Goal: Task Accomplishment & Management: Manage account settings

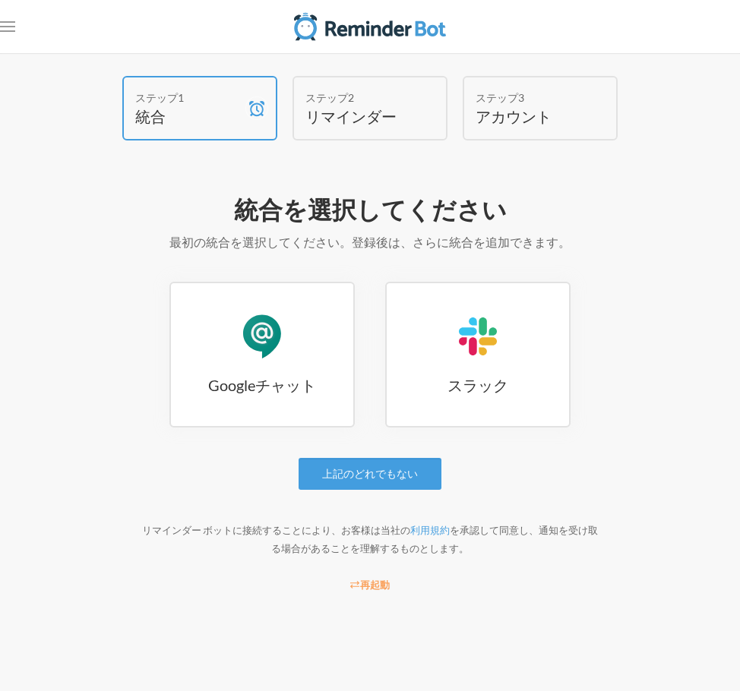
click at [396, 16] on img at bounding box center [370, 26] width 152 height 30
click at [17, 24] on nav ".uk-navbar-toggle-animate svg>[class*="line-"]{transition:0.2s ease-in-out;tran…" at bounding box center [370, 26] width 740 height 53
click at [12, 26] on rect "メニューを開く" at bounding box center [7, 27] width 15 height 2
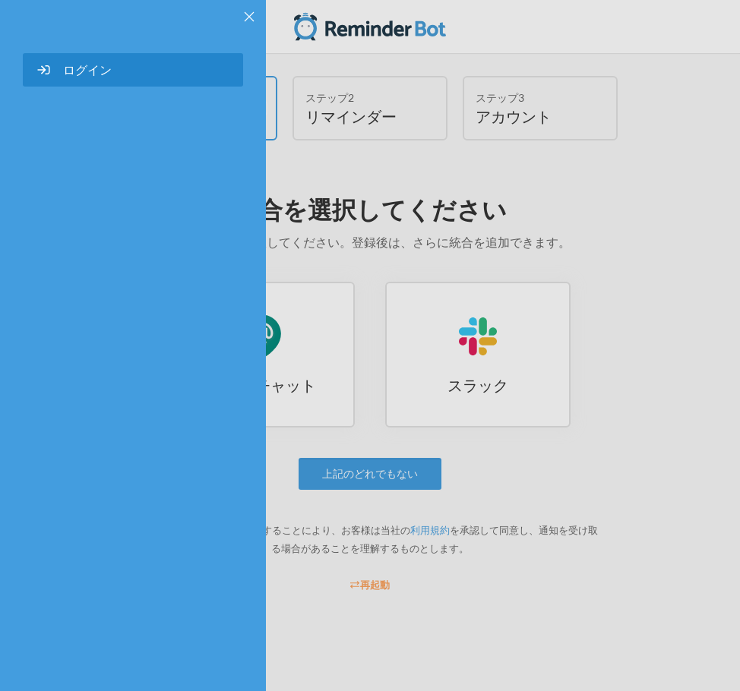
click at [71, 74] on font "ログイン" at bounding box center [87, 69] width 49 height 14
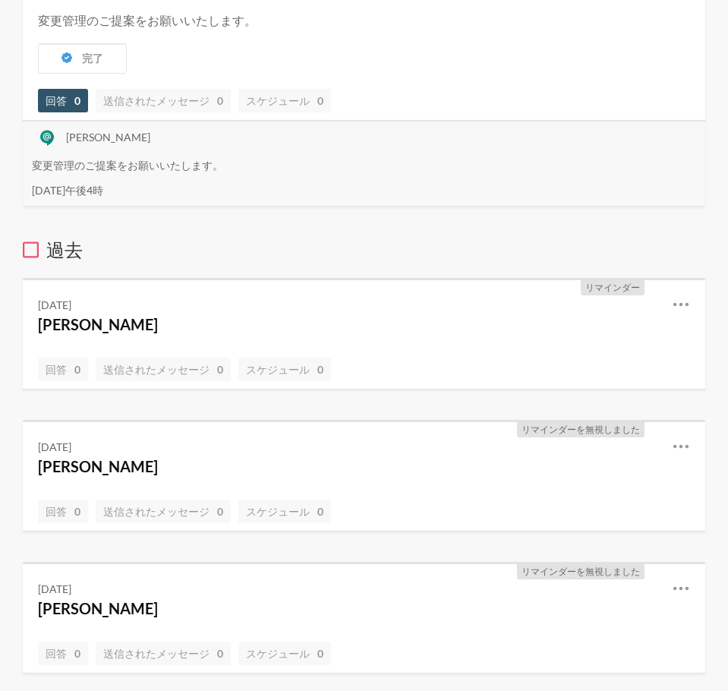
scroll to position [228, 0]
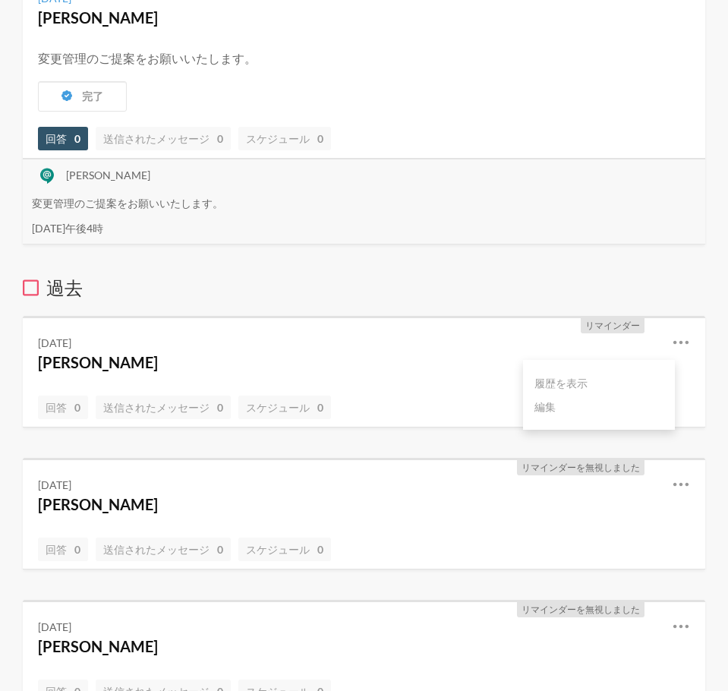
click at [672, 339] on icon at bounding box center [681, 342] width 18 height 18
click at [673, 337] on icon at bounding box center [681, 342] width 18 height 18
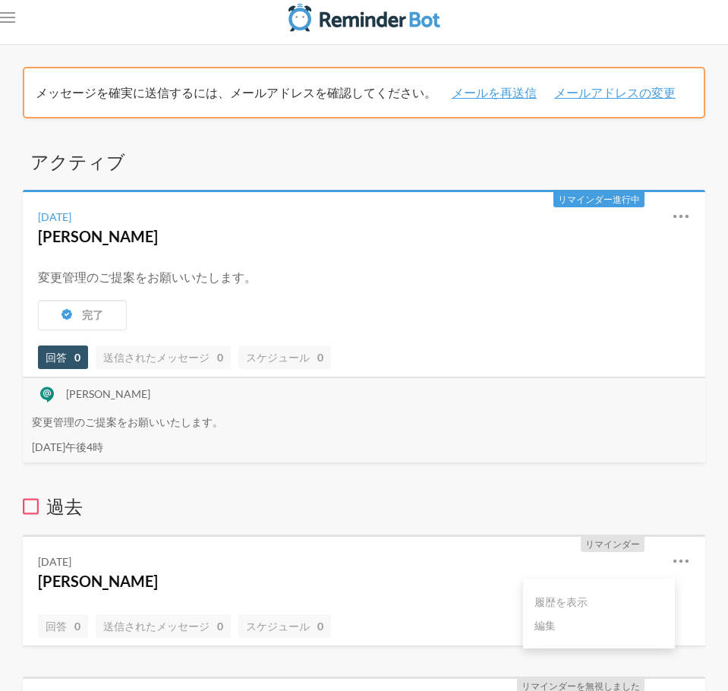
scroll to position [0, 0]
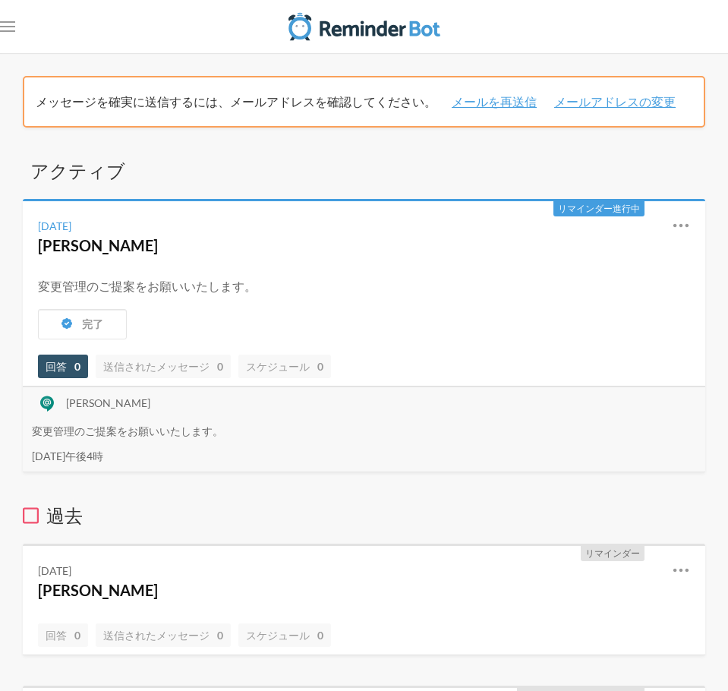
click at [103, 451] on font "[DATE]午後4時" at bounding box center [67, 456] width 71 height 13
click at [672, 235] on icon at bounding box center [681, 225] width 18 height 18
click at [675, 227] on icon at bounding box center [681, 225] width 15 height 4
click at [588, 325] on link "編集" at bounding box center [599, 314] width 129 height 24
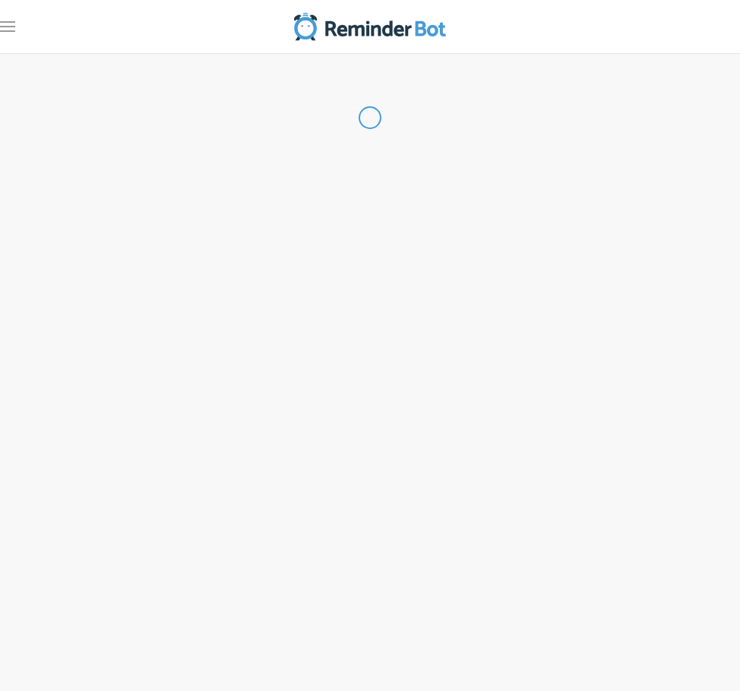
type input "[PERSON_NAME]"
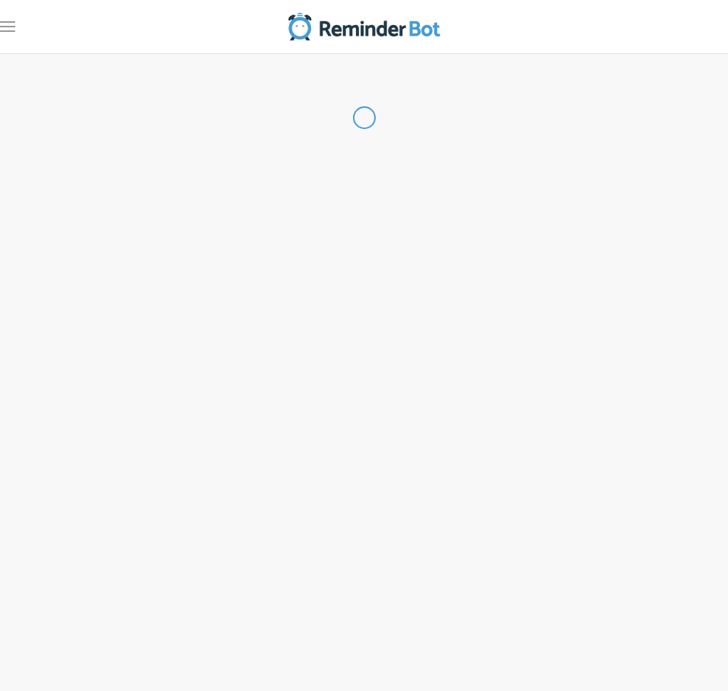
select select "16:00:00"
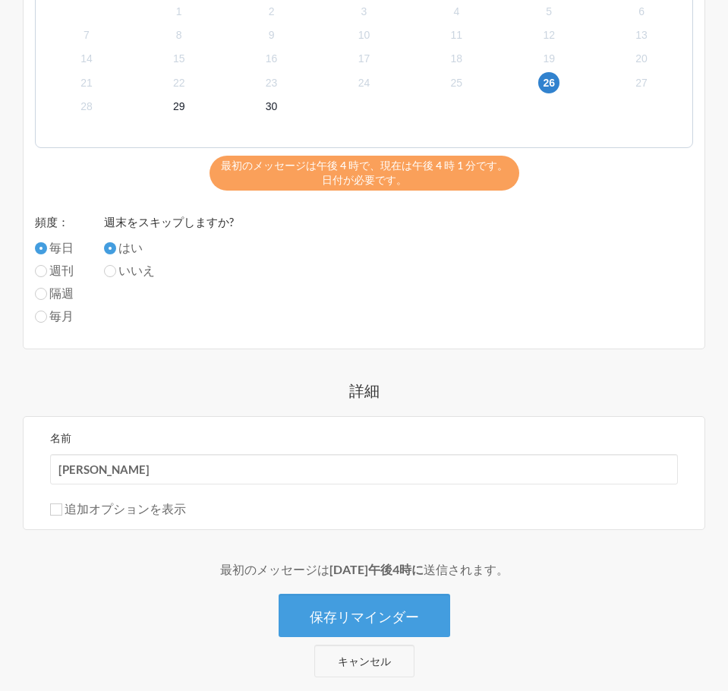
scroll to position [781, 0]
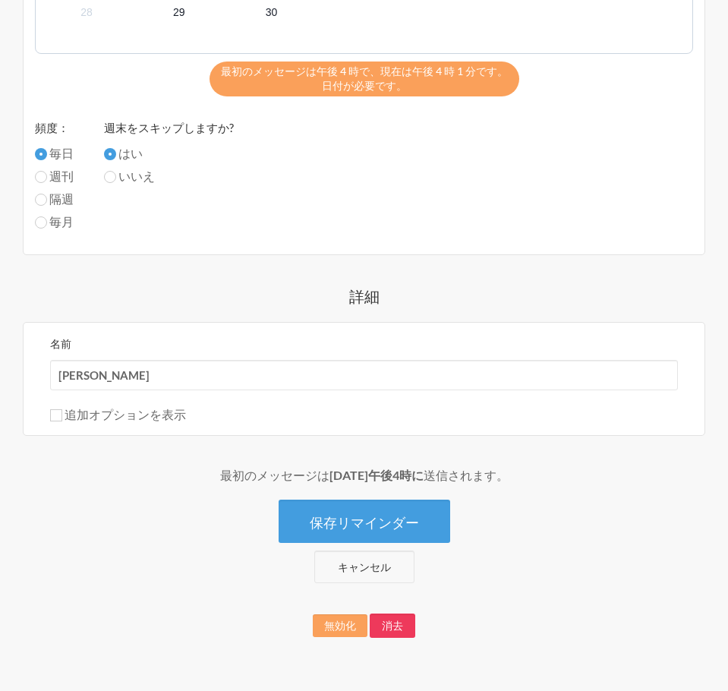
click at [408, 627] on button "消去" at bounding box center [393, 626] width 46 height 24
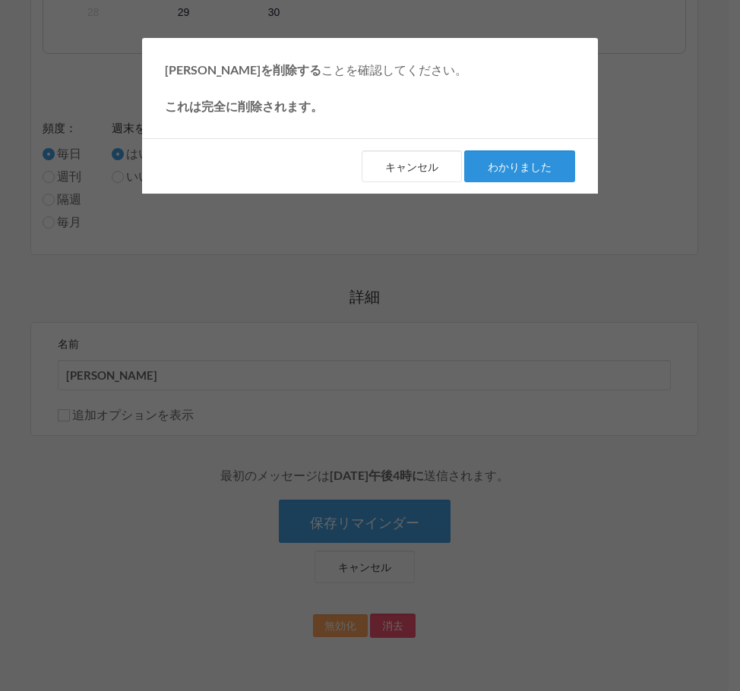
click at [527, 169] on font "わかりました" at bounding box center [520, 166] width 64 height 13
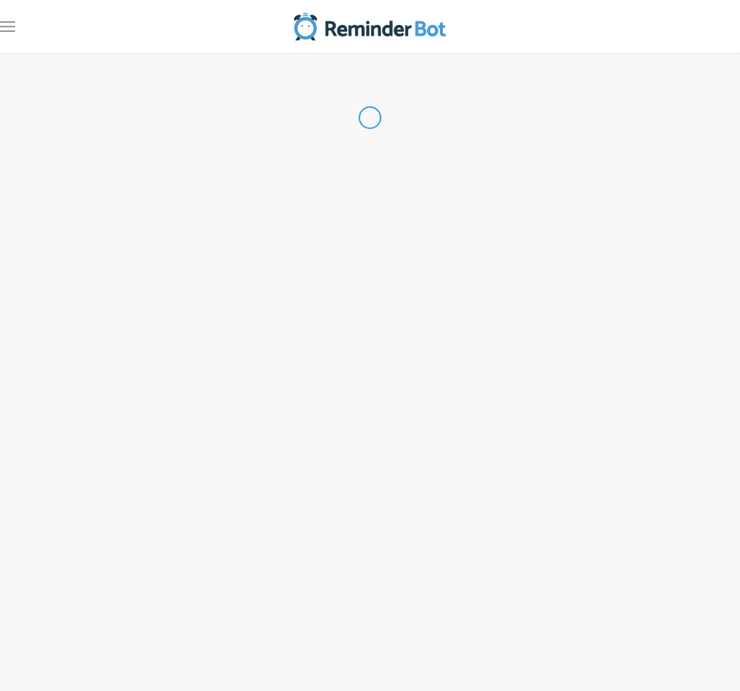
select select "08:30:00"
select select "09:30:00"
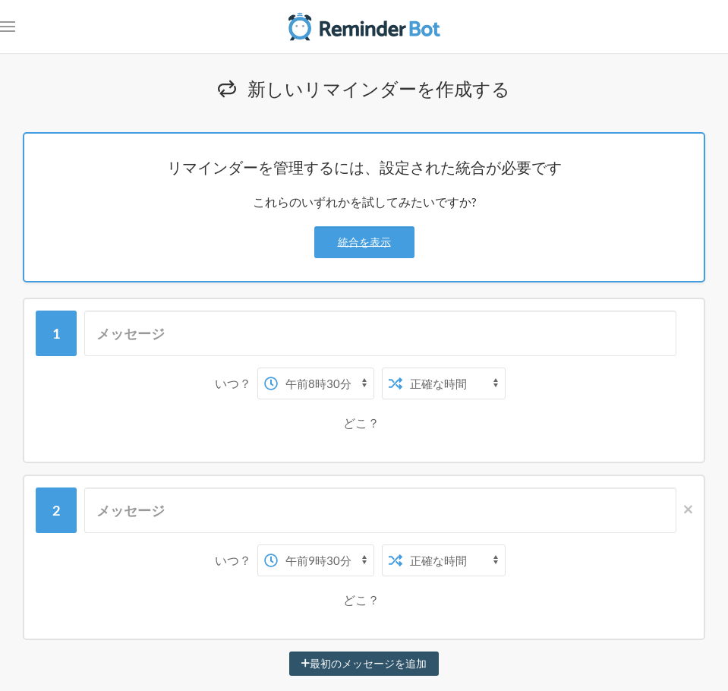
drag, startPoint x: 691, startPoint y: 329, endPoint x: 691, endPoint y: 198, distance: 131.4
click at [378, 33] on img at bounding box center [365, 26] width 152 height 30
